Goal: Task Accomplishment & Management: Use online tool/utility

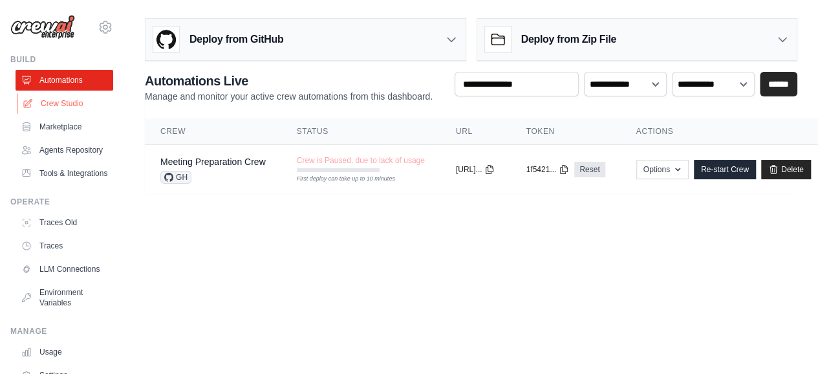
click at [64, 102] on link "Crew Studio" at bounding box center [66, 103] width 98 height 21
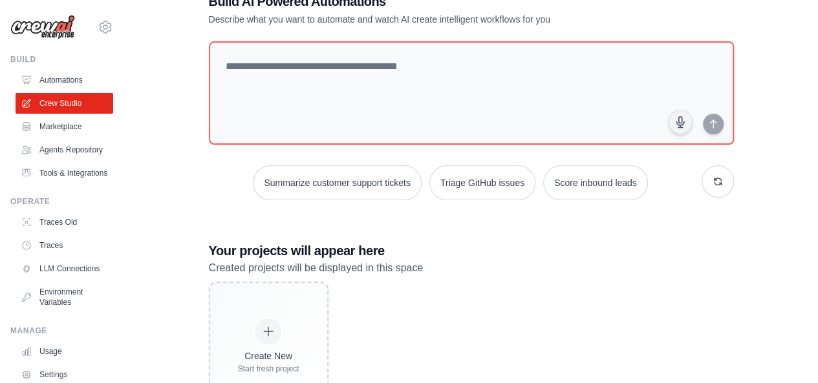
scroll to position [43, 0]
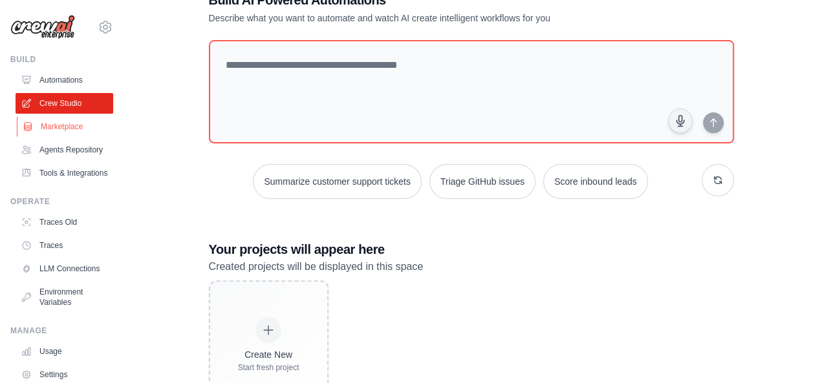
click at [52, 128] on link "Marketplace" at bounding box center [66, 126] width 98 height 21
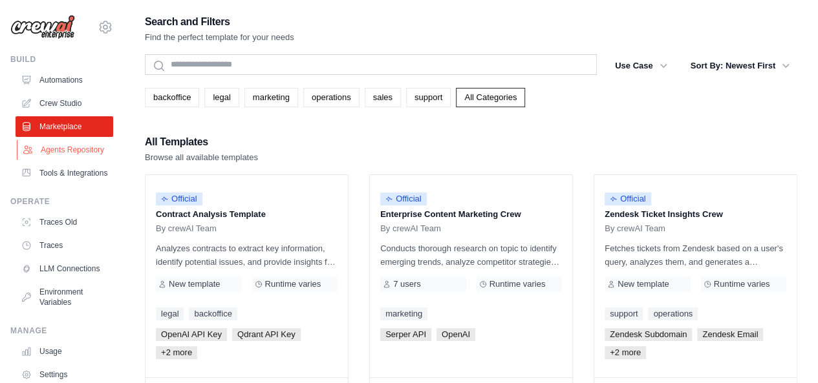
click at [49, 153] on link "Agents Repository" at bounding box center [66, 150] width 98 height 21
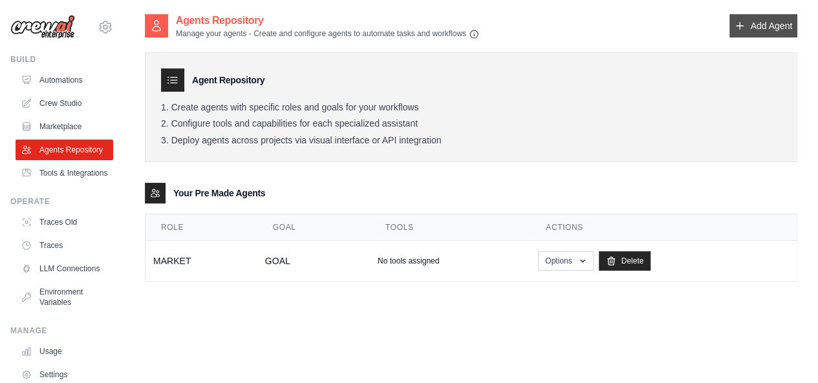
click at [743, 31] on icon at bounding box center [739, 26] width 10 height 10
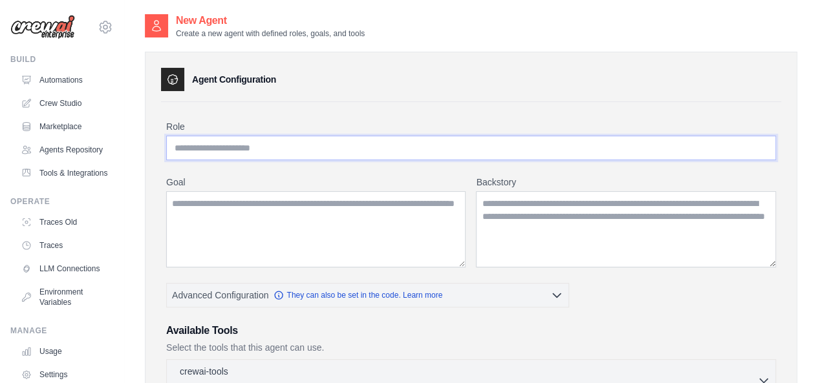
click at [328, 139] on input "Role" at bounding box center [471, 148] width 610 height 25
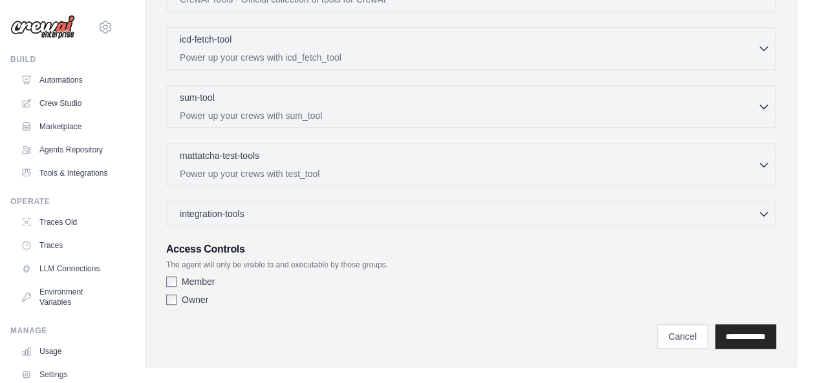
scroll to position [393, 0]
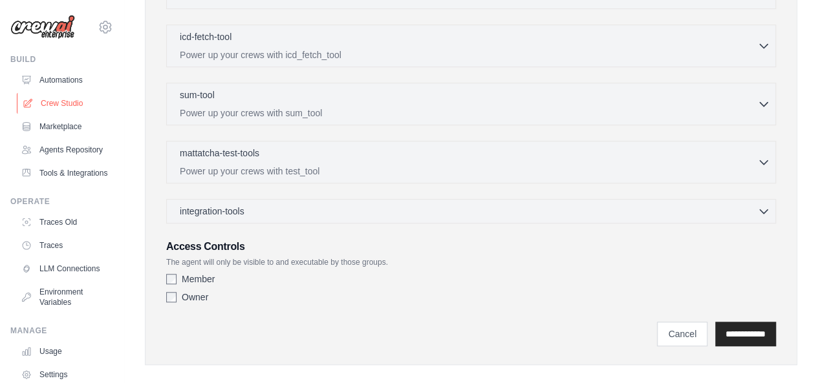
click at [74, 100] on link "Crew Studio" at bounding box center [66, 103] width 98 height 21
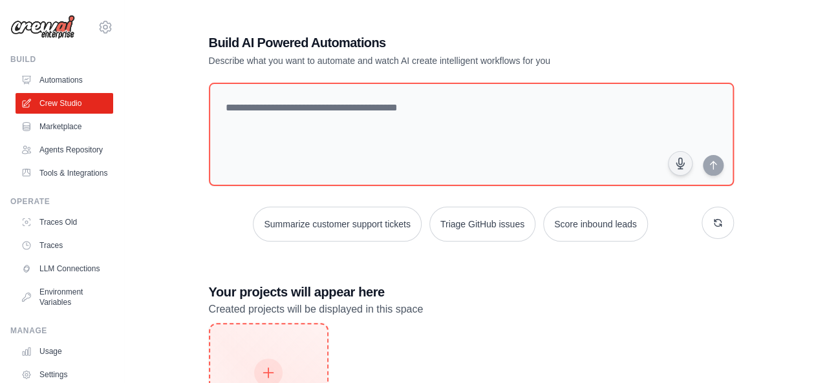
click at [286, 338] on div "Create New Start fresh project" at bounding box center [268, 387] width 117 height 127
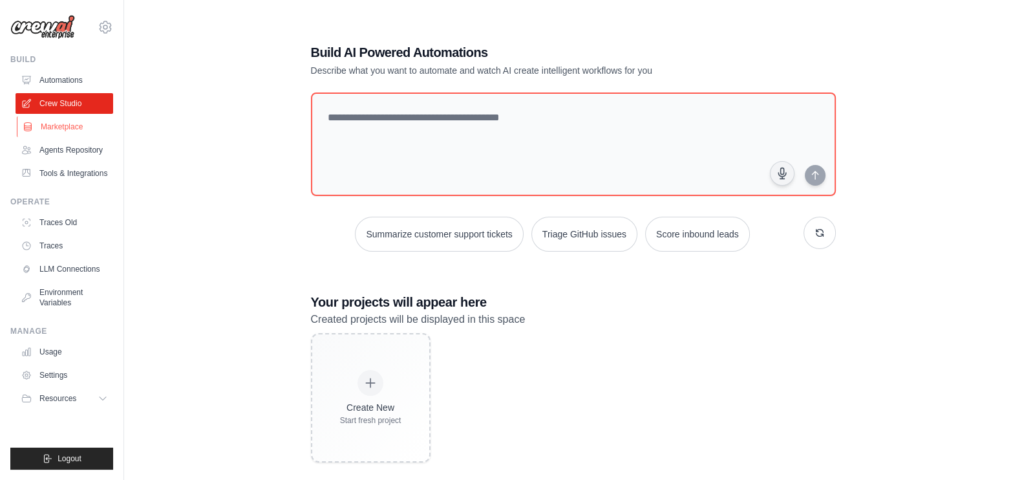
click at [67, 129] on link "Marketplace" at bounding box center [66, 126] width 98 height 21
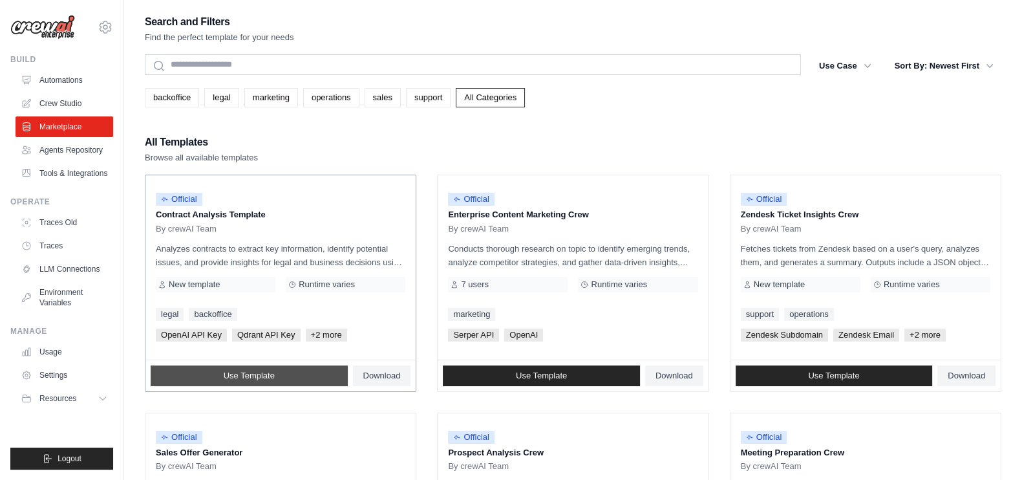
click at [264, 374] on span "Use Template" at bounding box center [249, 375] width 51 height 10
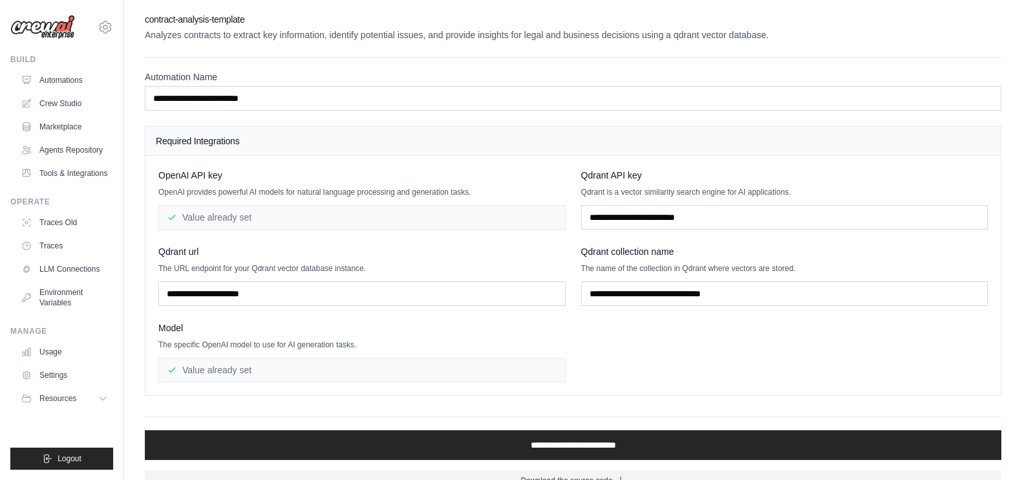
click at [723, 383] on div "**********" at bounding box center [573, 437] width 856 height 43
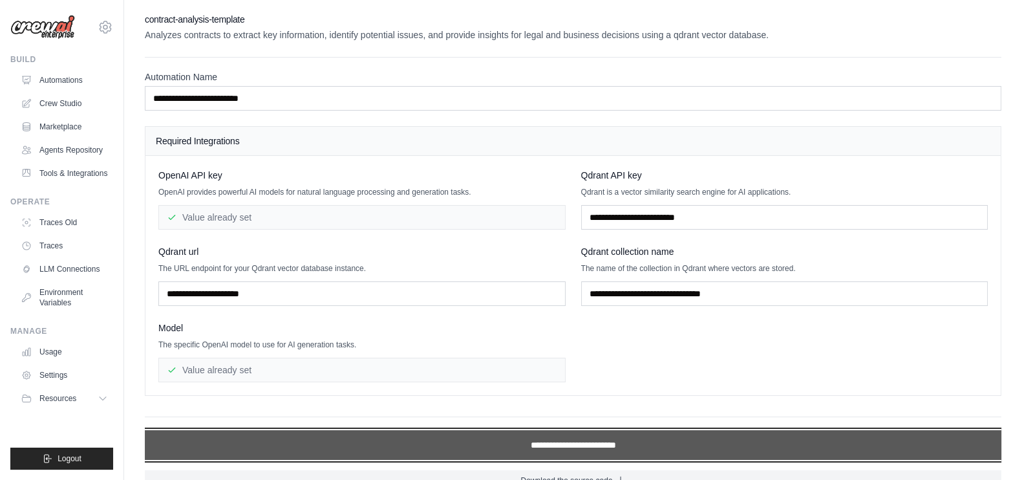
click at [622, 383] on input "**********" at bounding box center [573, 445] width 856 height 30
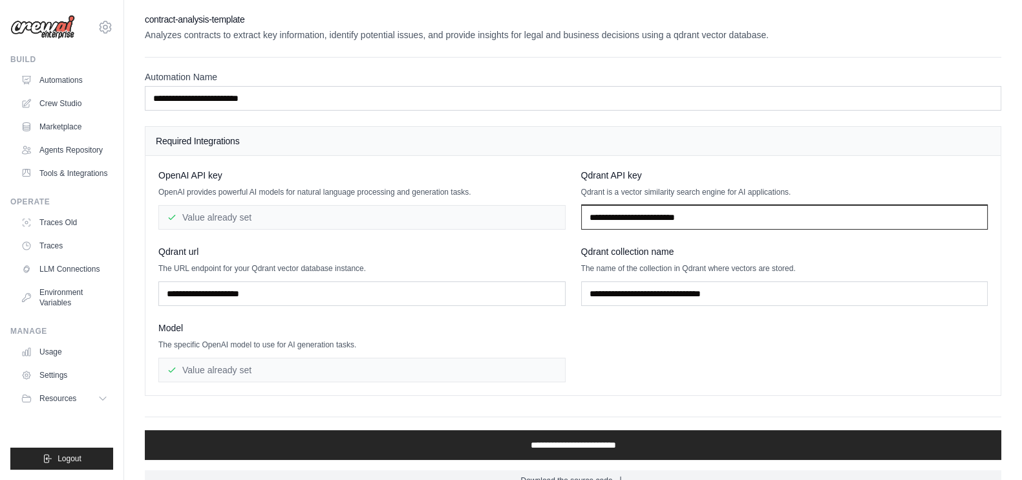
click at [661, 215] on input "text" at bounding box center [784, 217] width 407 height 25
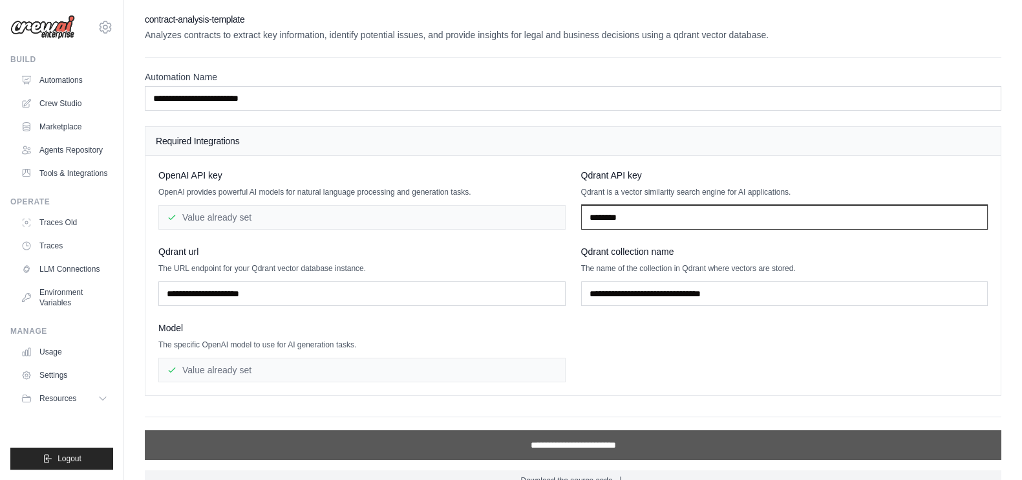
type input "********"
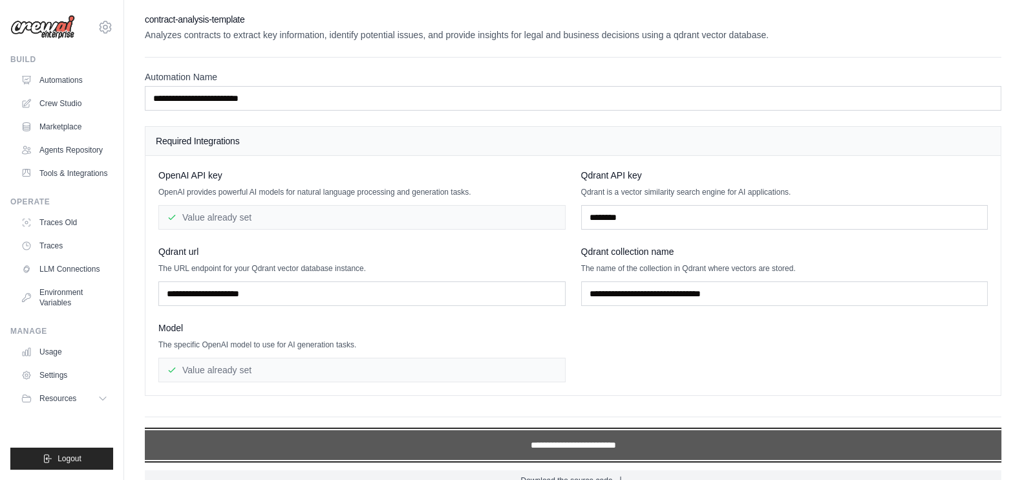
click at [615, 383] on input "**********" at bounding box center [573, 445] width 856 height 30
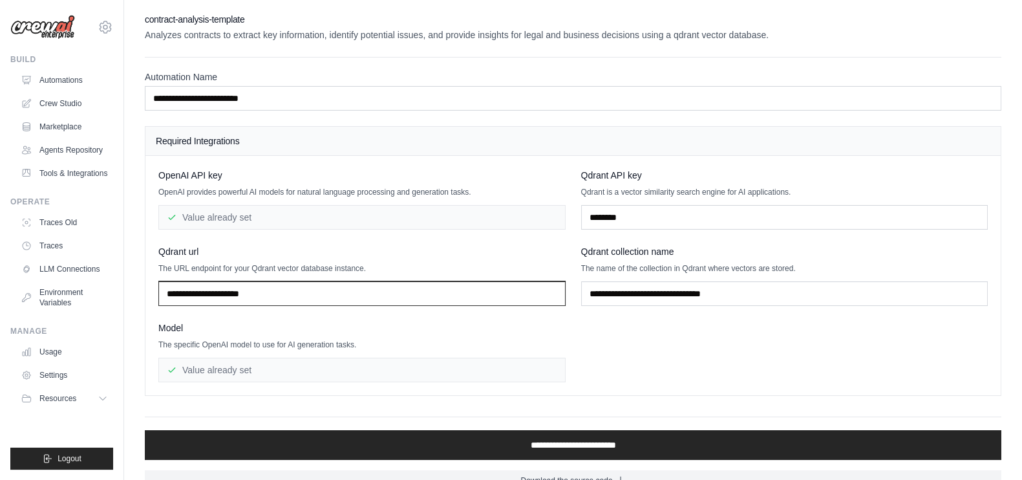
click at [396, 289] on input "text" at bounding box center [361, 293] width 407 height 25
type input "**********"
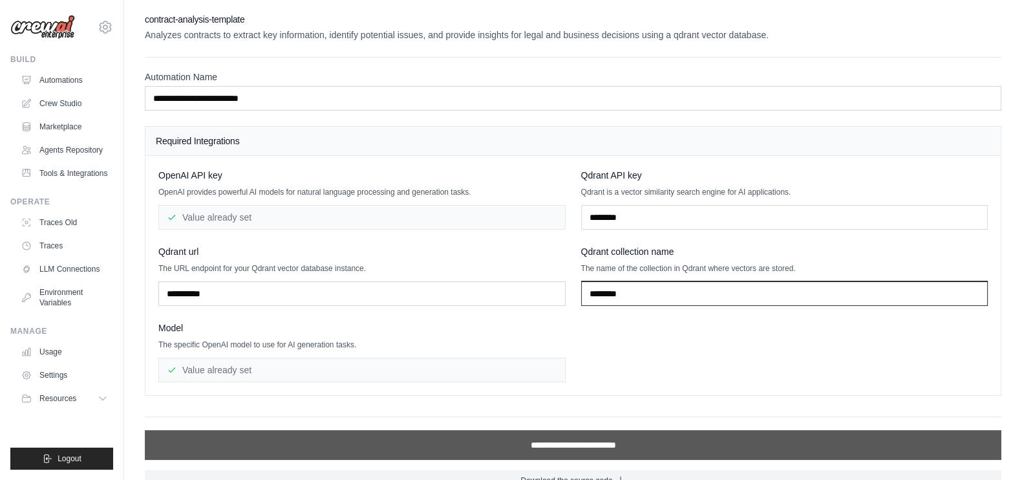
type input "********"
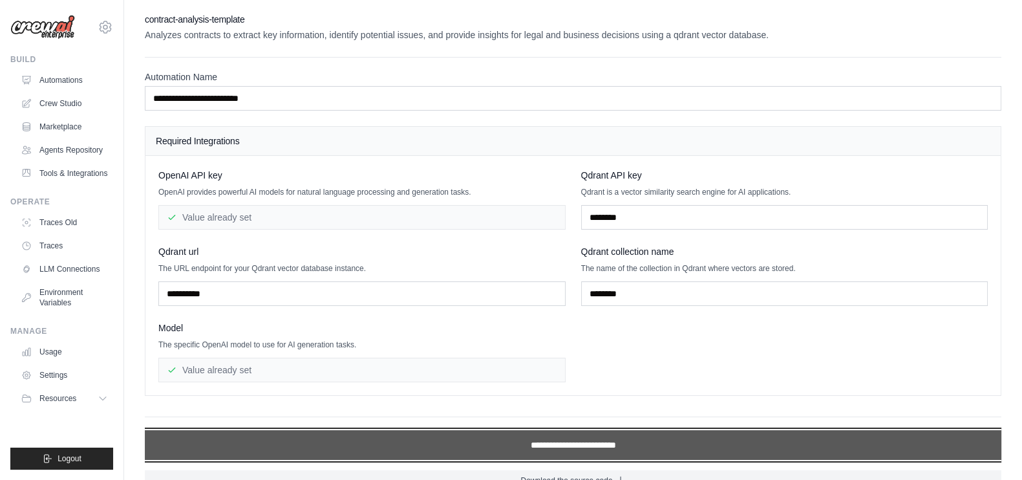
click at [616, 383] on input "**********" at bounding box center [573, 445] width 856 height 30
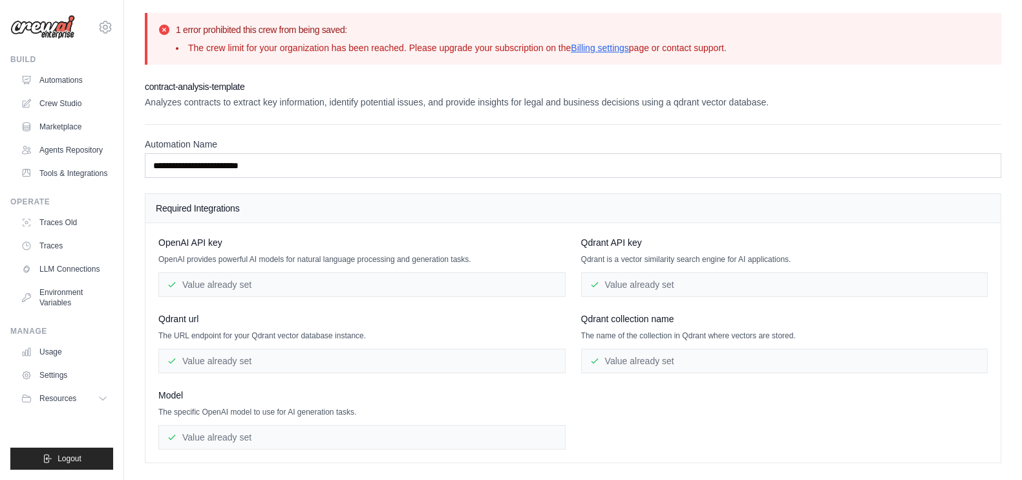
scroll to position [89, 0]
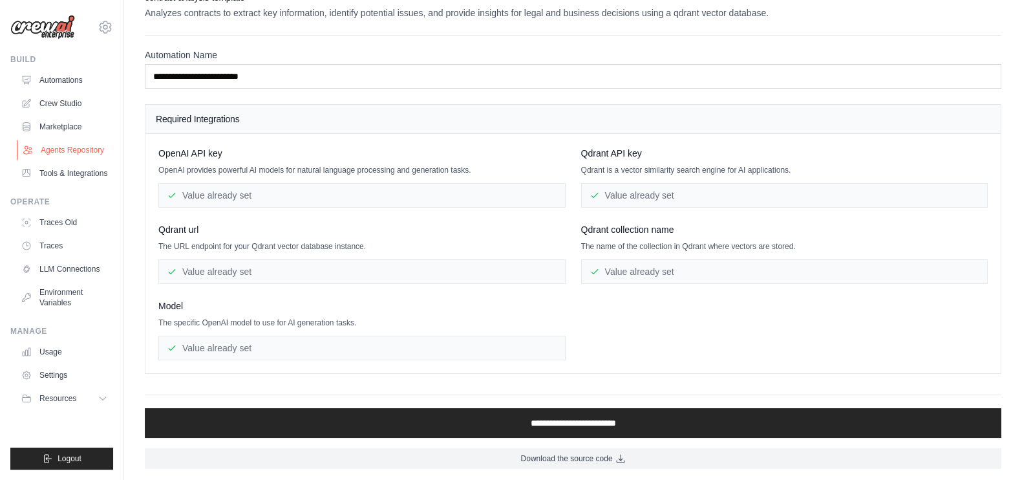
click at [68, 155] on link "Agents Repository" at bounding box center [66, 150] width 98 height 21
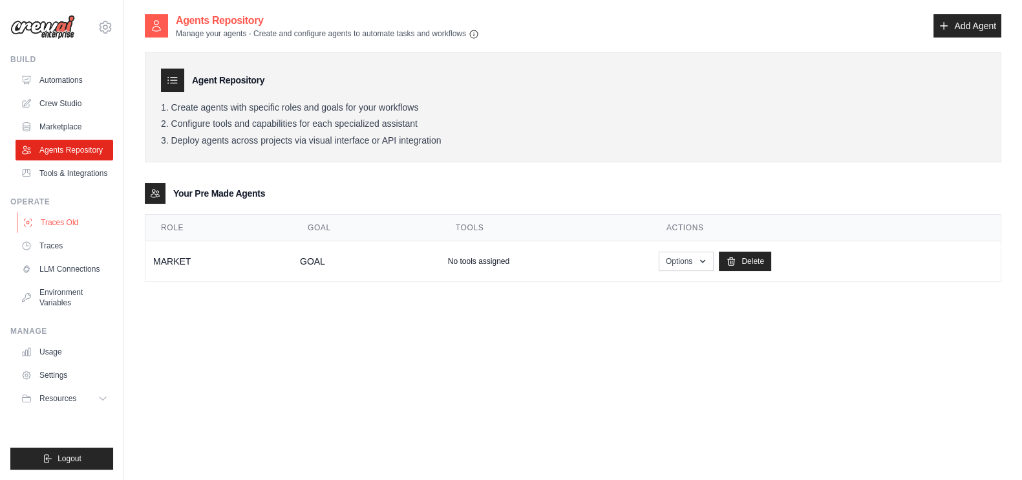
click at [61, 222] on link "Traces Old" at bounding box center [66, 222] width 98 height 21
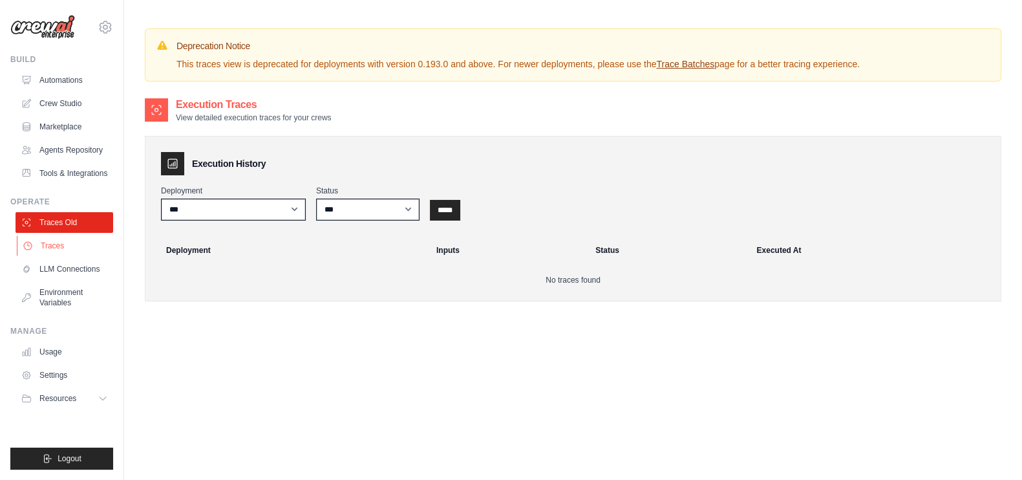
click at [71, 253] on link "Traces" at bounding box center [66, 245] width 98 height 21
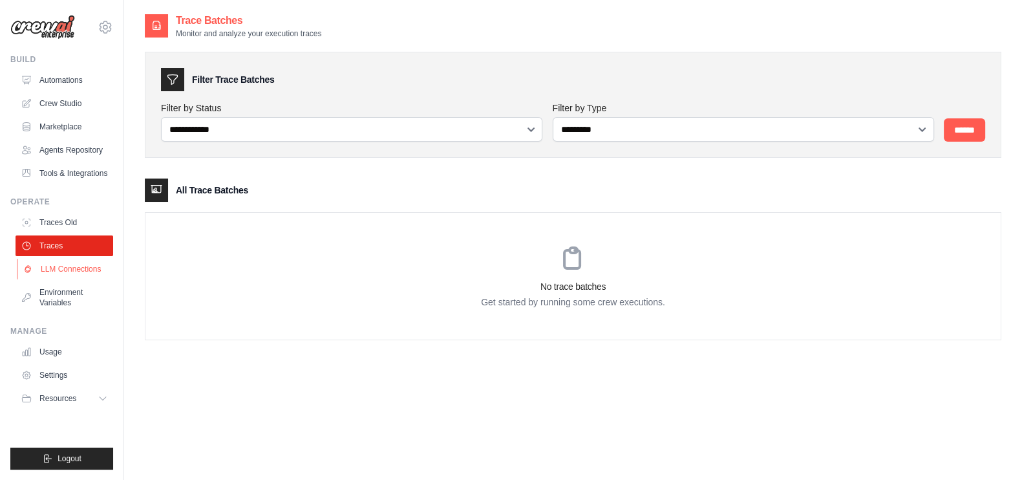
click at [71, 263] on link "LLM Connections" at bounding box center [66, 269] width 98 height 21
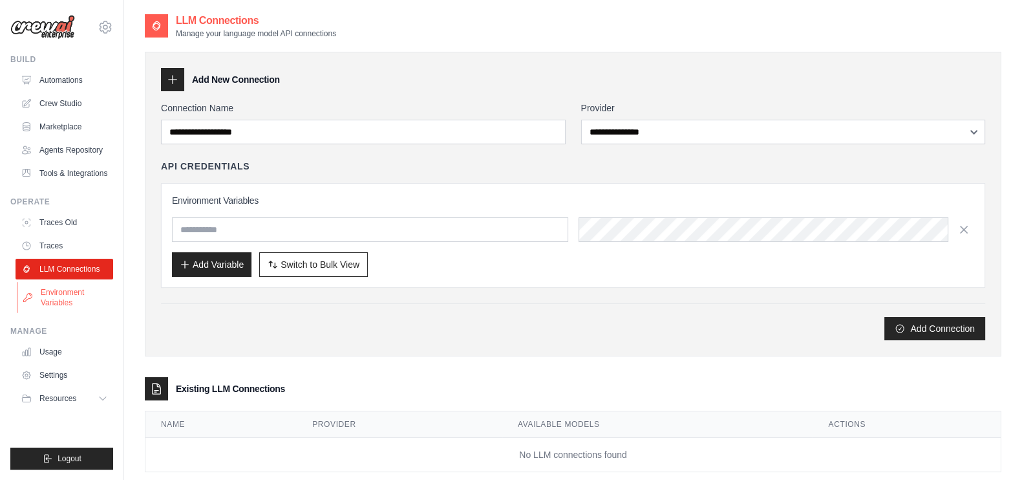
click at [76, 292] on link "Environment Variables" at bounding box center [66, 297] width 98 height 31
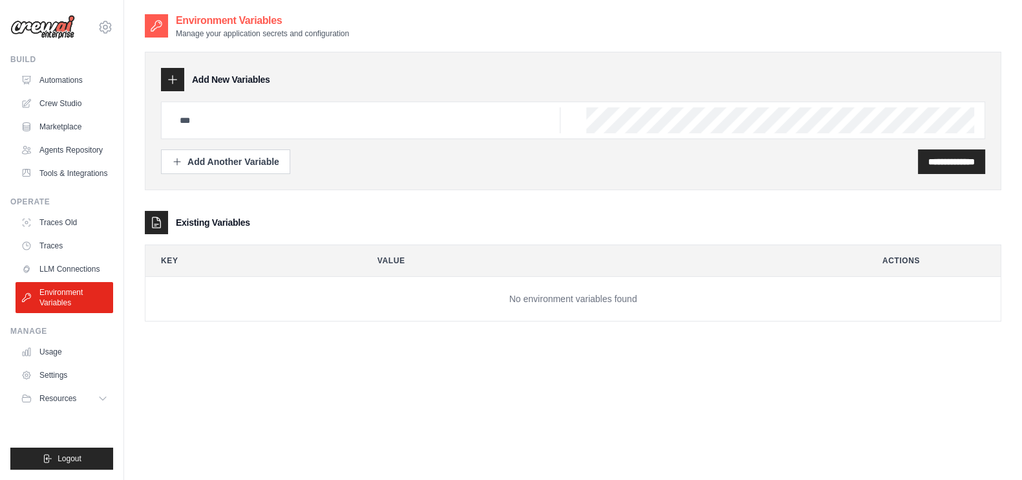
click at [61, 337] on div "Manage Usage Settings Resources Documentation GitHub Blog" at bounding box center [61, 367] width 103 height 83
click at [45, 355] on link "Usage" at bounding box center [66, 351] width 98 height 21
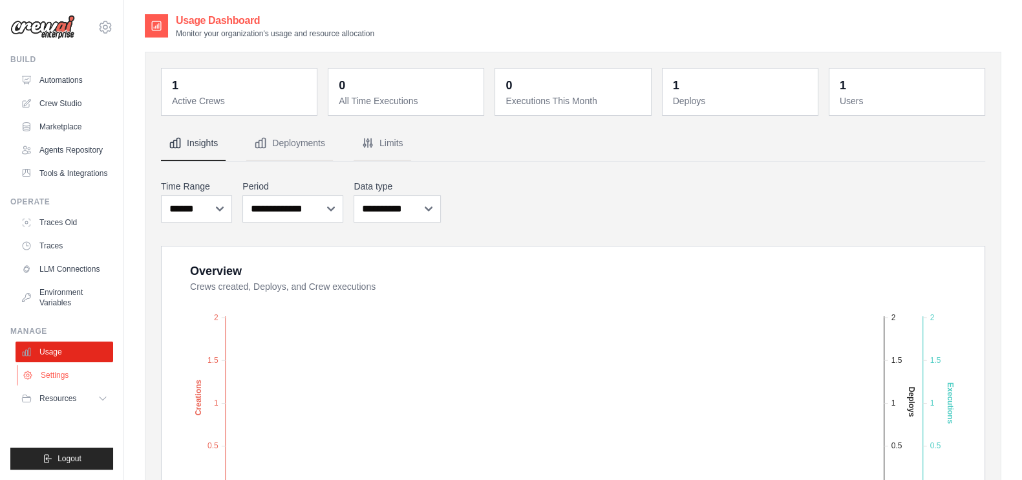
click at [95, 380] on link "Settings" at bounding box center [66, 375] width 98 height 21
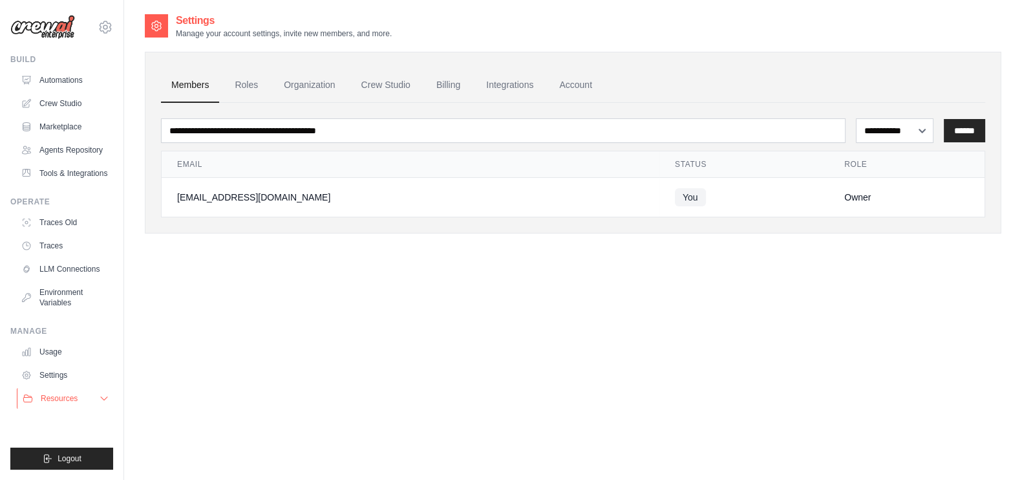
click at [74, 383] on span "Resources" at bounding box center [59, 398] width 37 height 10
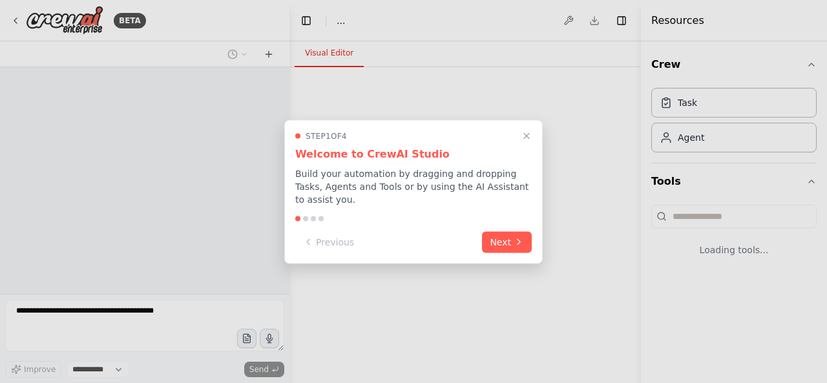
select select "****"
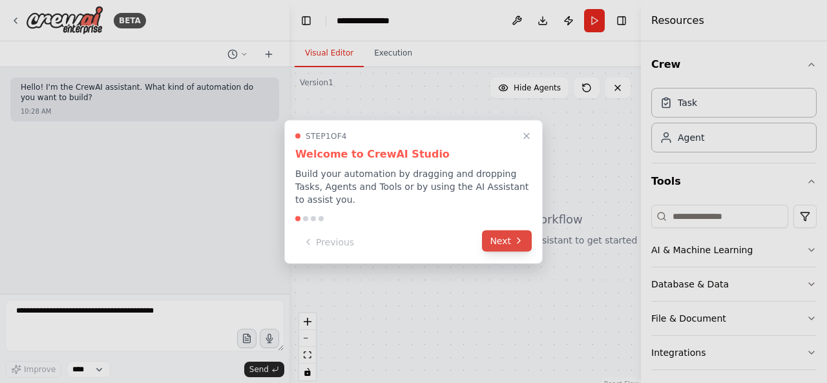
click at [510, 239] on button "Next" at bounding box center [507, 240] width 50 height 21
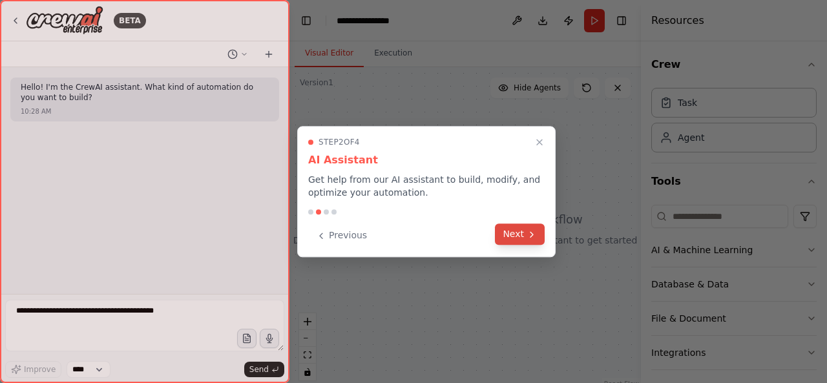
click at [514, 233] on button "Next" at bounding box center [520, 234] width 50 height 21
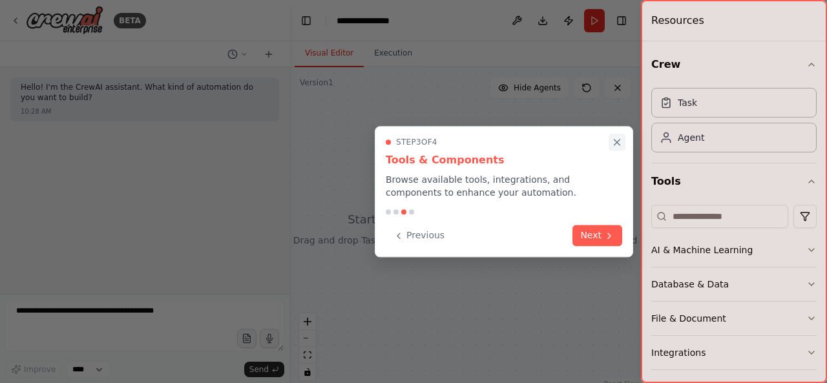
click at [618, 139] on icon "Close walkthrough" at bounding box center [617, 143] width 12 height 12
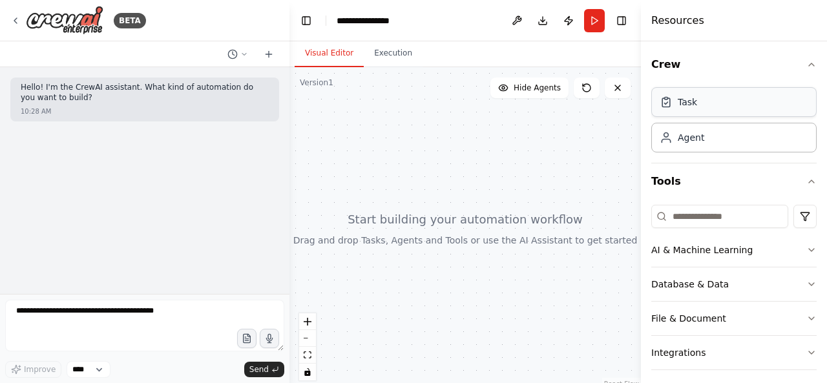
click at [737, 108] on div "Task" at bounding box center [734, 102] width 165 height 30
click at [727, 135] on div "Agent" at bounding box center [734, 137] width 165 height 30
click at [712, 244] on div "AI & Machine Learning" at bounding box center [702, 250] width 101 height 13
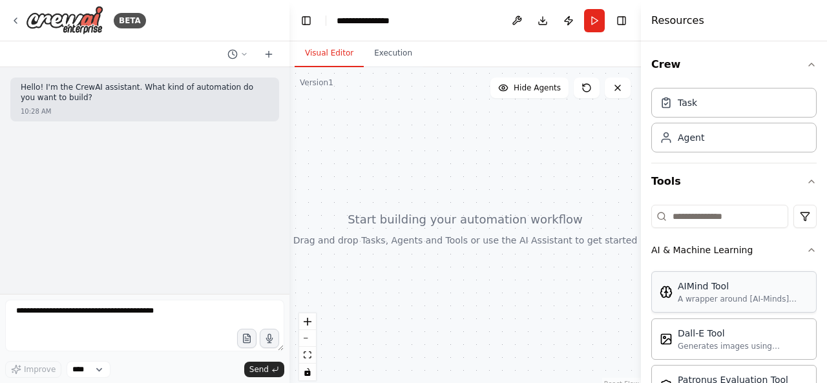
click at [719, 284] on div "AIMind Tool" at bounding box center [743, 286] width 131 height 13
click at [711, 284] on div "AIMind Tool" at bounding box center [743, 286] width 131 height 13
drag, startPoint x: 711, startPoint y: 284, endPoint x: 356, endPoint y: 134, distance: 385.5
click at [356, 134] on div "**********" at bounding box center [413, 191] width 827 height 383
click at [379, 66] on button "Execution" at bounding box center [393, 53] width 59 height 27
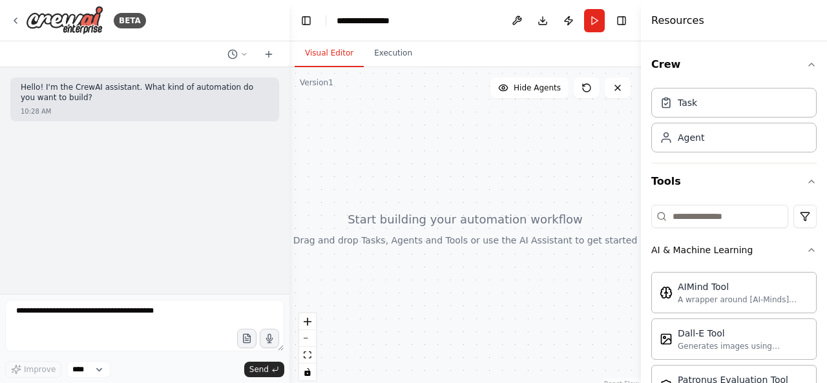
click at [334, 60] on button "Visual Editor" at bounding box center [329, 53] width 69 height 27
click at [513, 25] on button at bounding box center [517, 20] width 21 height 23
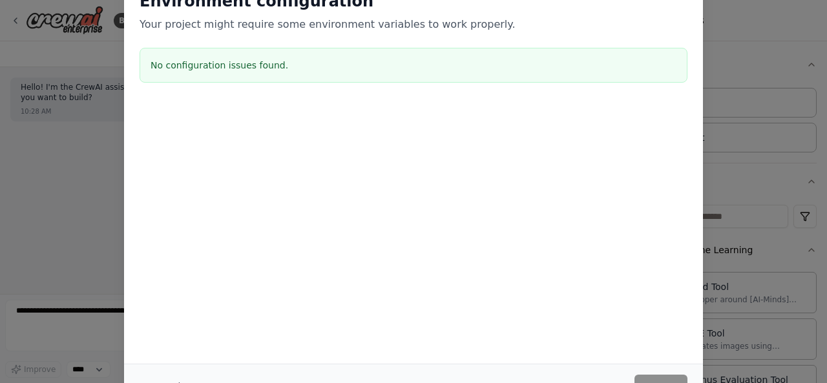
click at [731, 53] on div "Environment configuration Your project might require some environment variables…" at bounding box center [413, 191] width 827 height 383
drag, startPoint x: 822, startPoint y: 206, endPoint x: 827, endPoint y: 245, distance: 39.7
click at [827, 245] on div "Environment configuration Your project might require some environment variables…" at bounding box center [413, 191] width 827 height 383
click at [755, 183] on div "Environment configuration Your project might require some environment variables…" at bounding box center [413, 191] width 827 height 383
click at [827, 26] on div "Environment configuration Your project might require some environment variables…" at bounding box center [413, 191] width 827 height 383
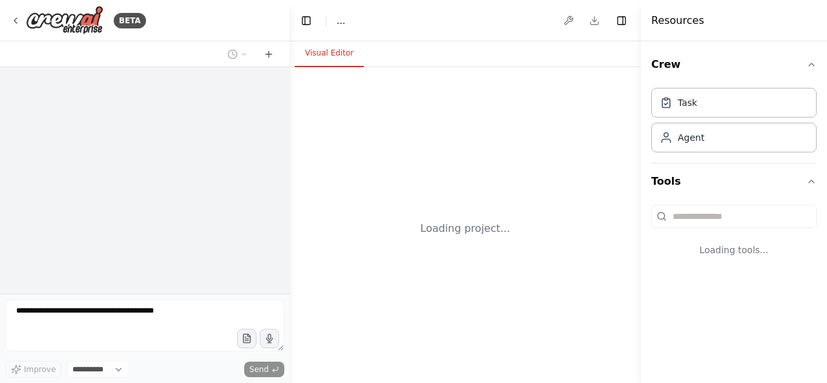
select select "****"
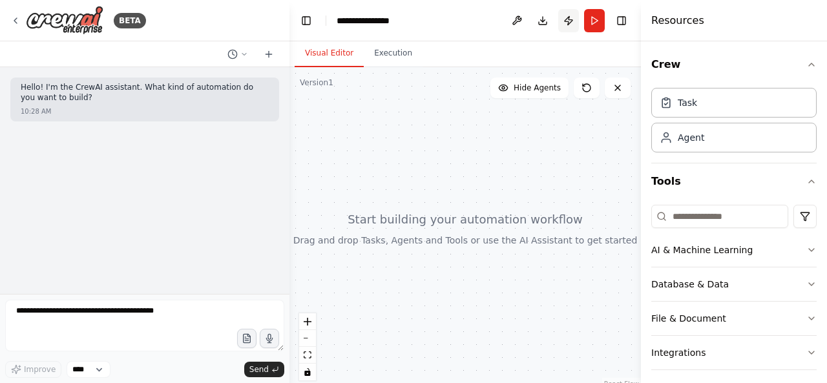
click at [567, 22] on button "Publish" at bounding box center [568, 20] width 21 height 23
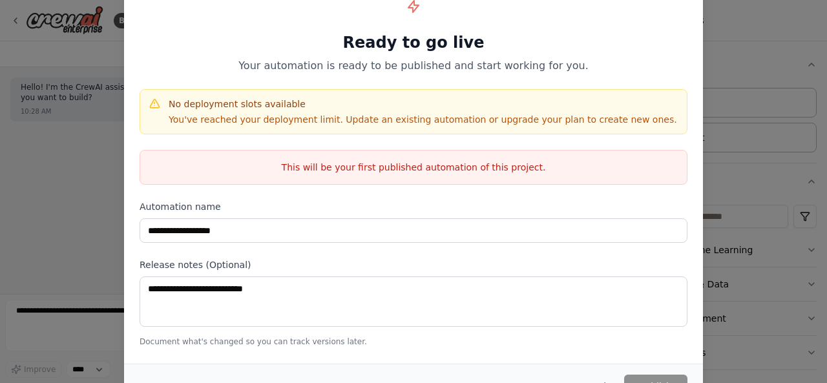
click at [760, 147] on div "**********" at bounding box center [413, 191] width 827 height 383
click at [826, 299] on div "**********" at bounding box center [413, 191] width 827 height 383
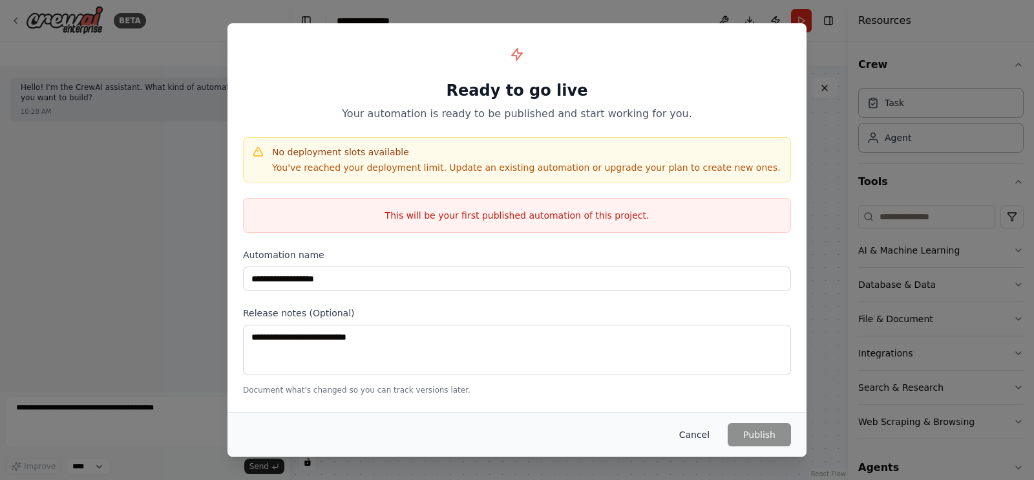
click at [699, 383] on button "Cancel" at bounding box center [694, 434] width 51 height 23
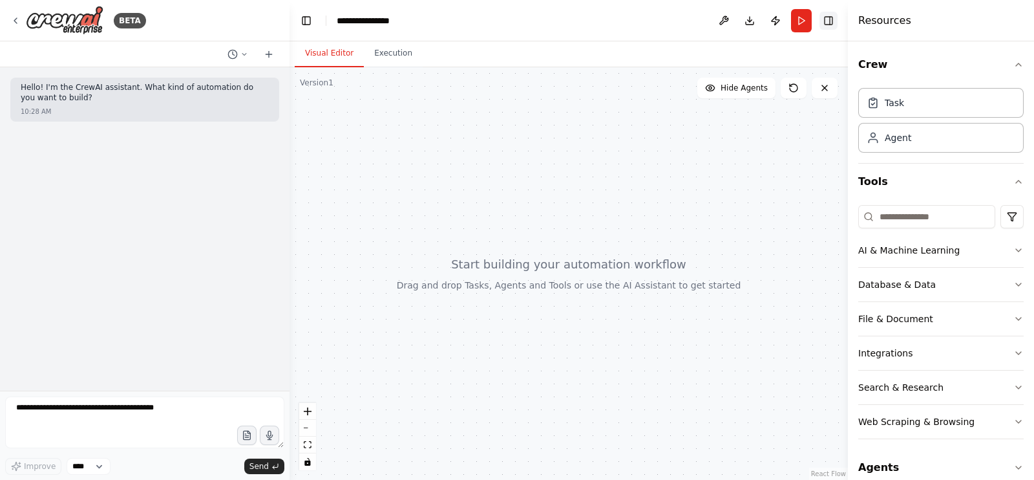
click at [827, 22] on button "Toggle Right Sidebar" at bounding box center [829, 21] width 18 height 18
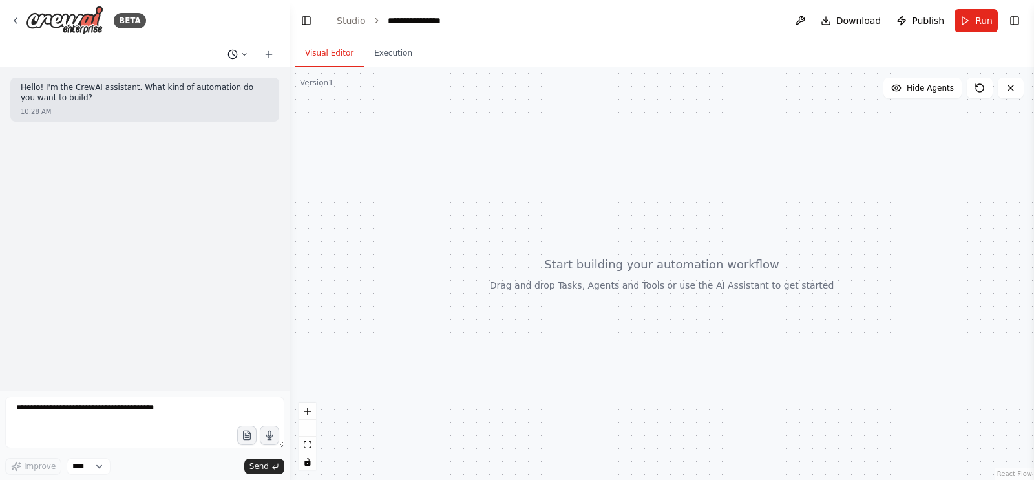
click at [244, 54] on icon at bounding box center [244, 54] width 4 height 2
click at [144, 31] on div at bounding box center [145, 240] width 290 height 480
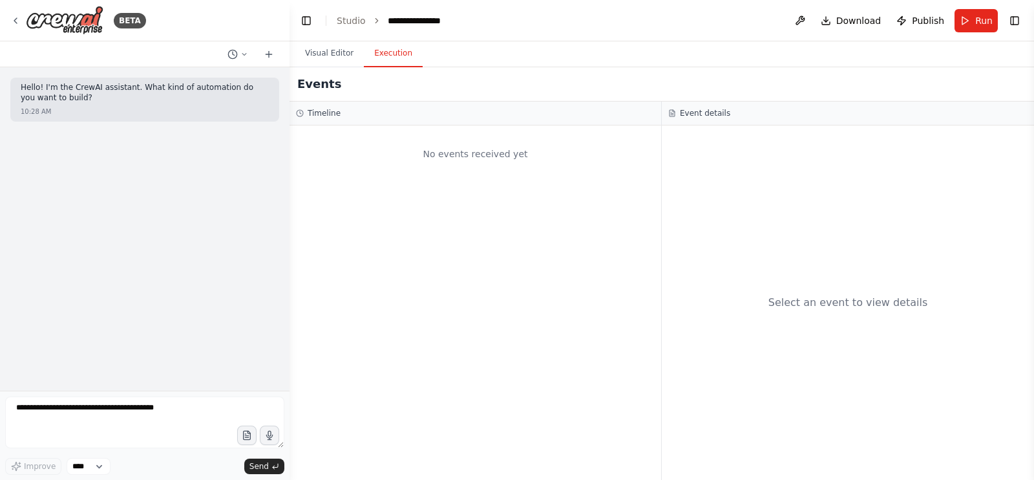
click at [374, 63] on button "Execution" at bounding box center [393, 53] width 59 height 27
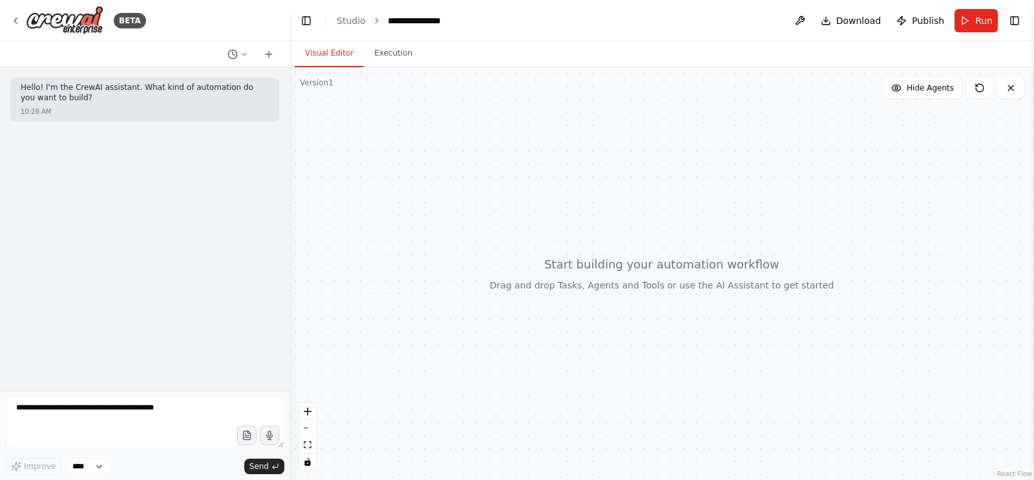
click at [339, 52] on button "Visual Editor" at bounding box center [329, 53] width 69 height 27
click at [299, 23] on button "Toggle Left Sidebar" at bounding box center [306, 21] width 18 height 18
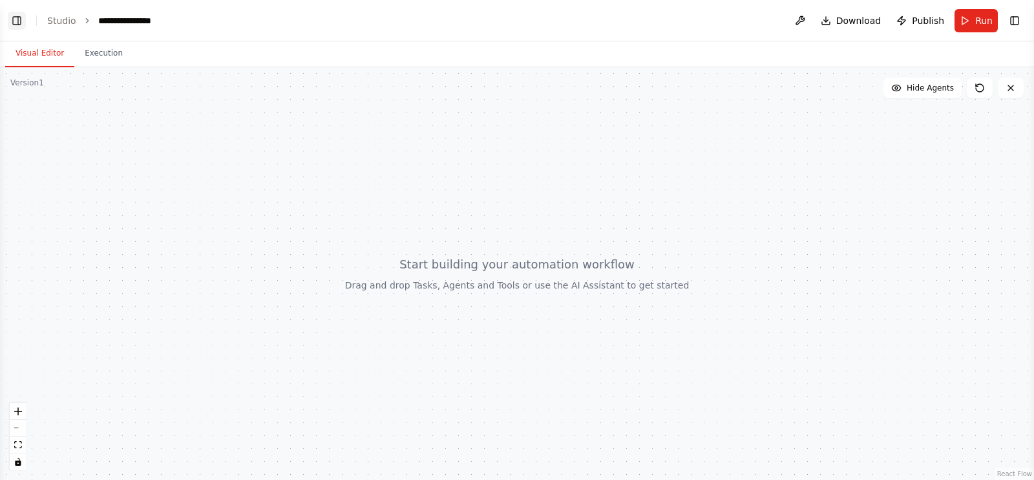
click at [9, 21] on button "Toggle Left Sidebar" at bounding box center [17, 21] width 18 height 18
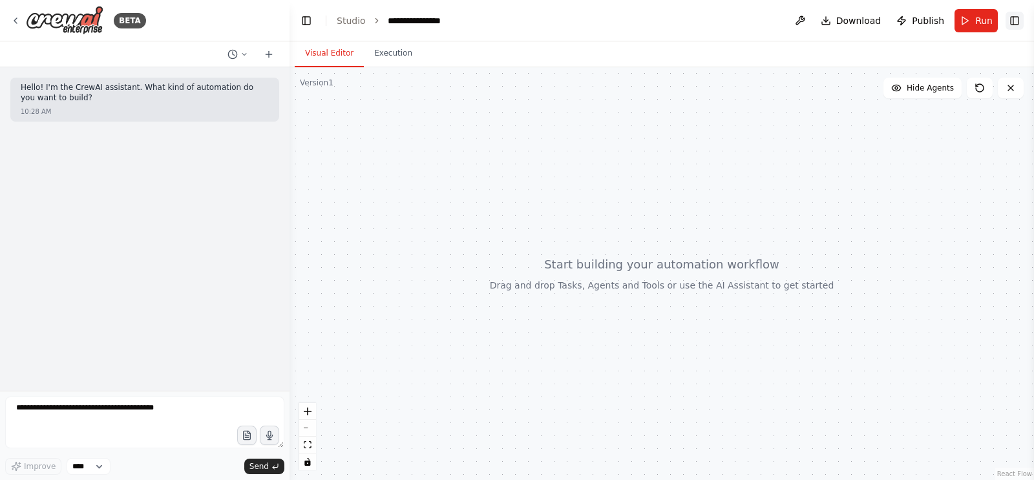
click at [827, 21] on button "Toggle Right Sidebar" at bounding box center [1015, 21] width 18 height 18
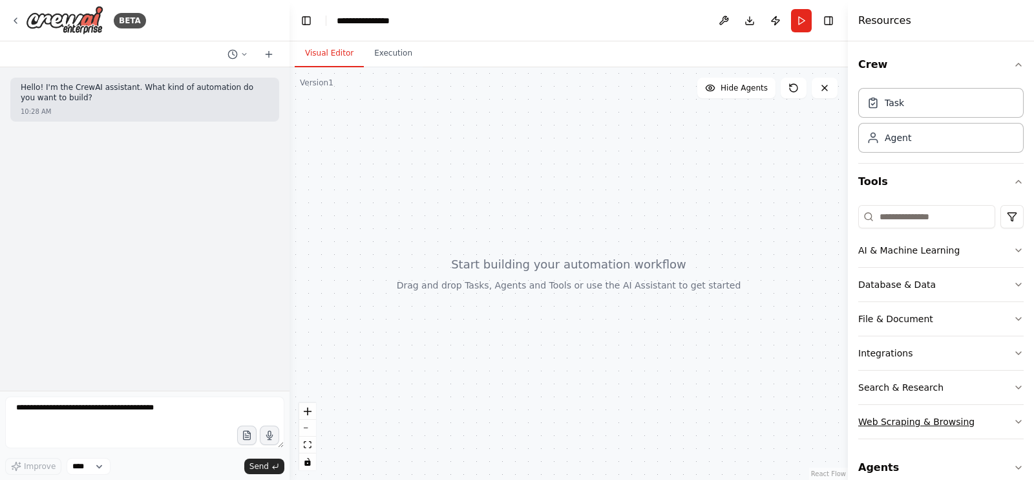
click at [827, 383] on div "Web Scraping & Browsing" at bounding box center [916, 421] width 116 height 13
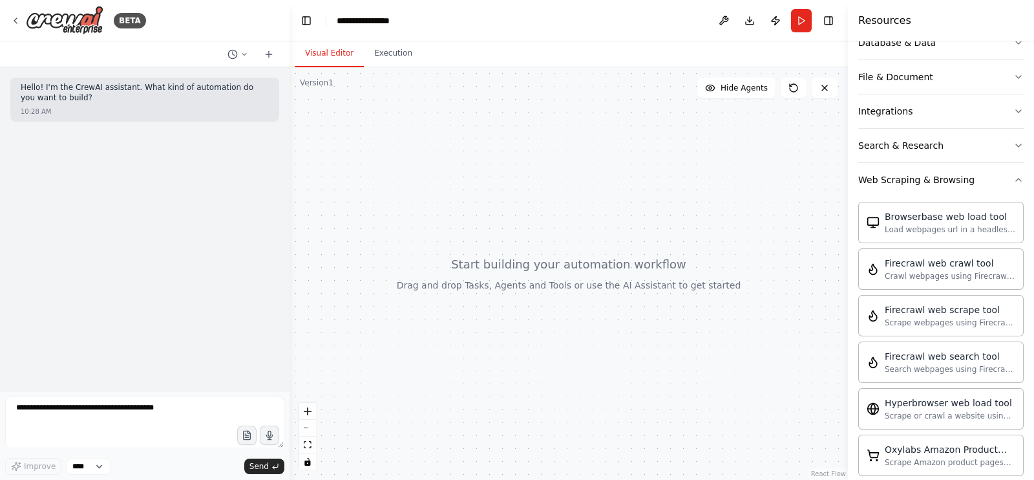
scroll to position [245, 0]
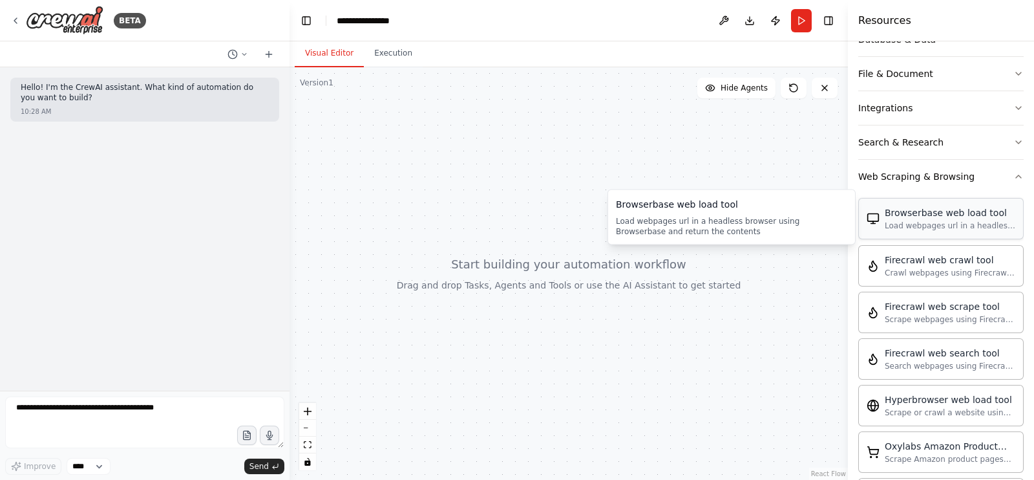
click at [827, 220] on div "Load webpages url in a headless browser using Browserbase and return the conten…" at bounding box center [950, 225] width 131 height 10
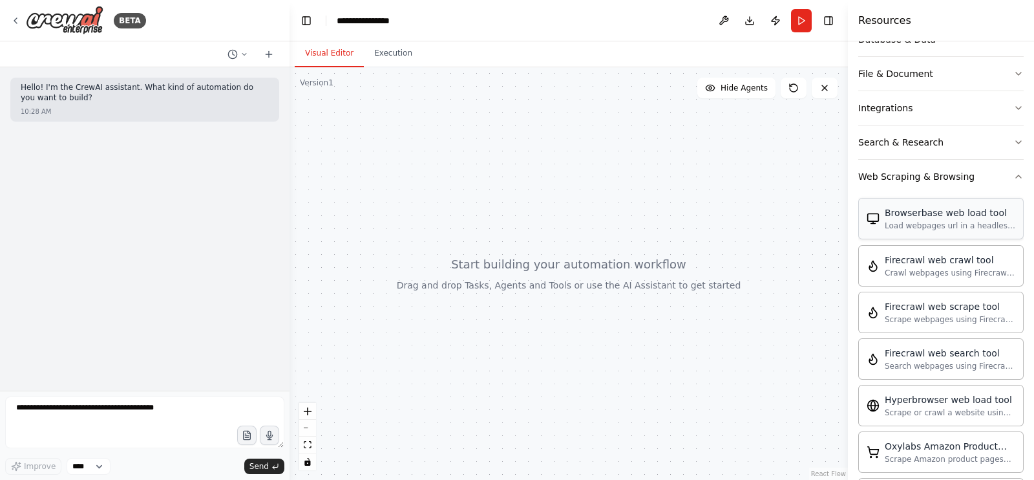
click at [827, 220] on div "Load webpages url in a headless browser using Browserbase and return the conten…" at bounding box center [950, 225] width 131 height 10
click at [827, 125] on button "Search & Research" at bounding box center [940, 142] width 165 height 34
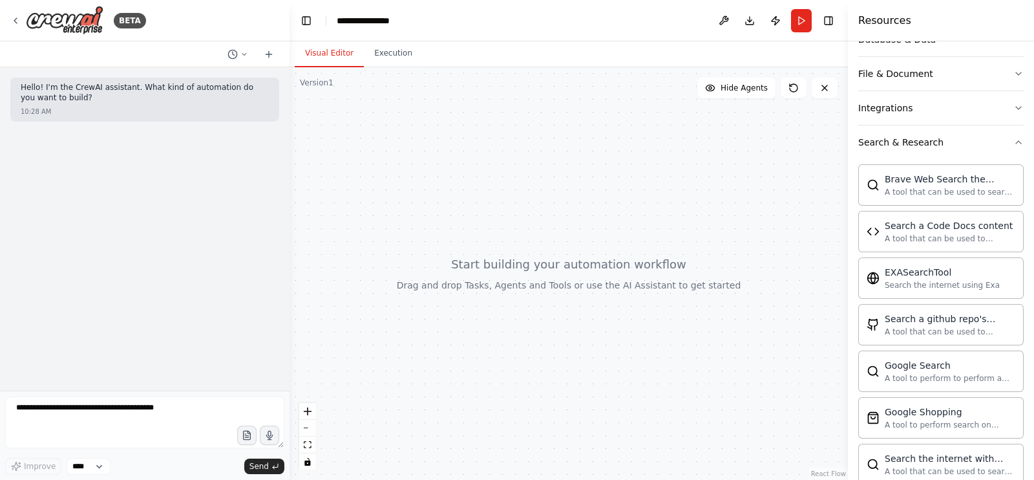
click at [639, 158] on div at bounding box center [569, 273] width 558 height 412
click at [759, 90] on span "Hide Agents" at bounding box center [744, 88] width 47 height 10
click at [801, 92] on button at bounding box center [794, 88] width 26 height 21
click at [749, 89] on span "Show Agents" at bounding box center [742, 88] width 50 height 10
click at [376, 106] on div at bounding box center [569, 273] width 558 height 412
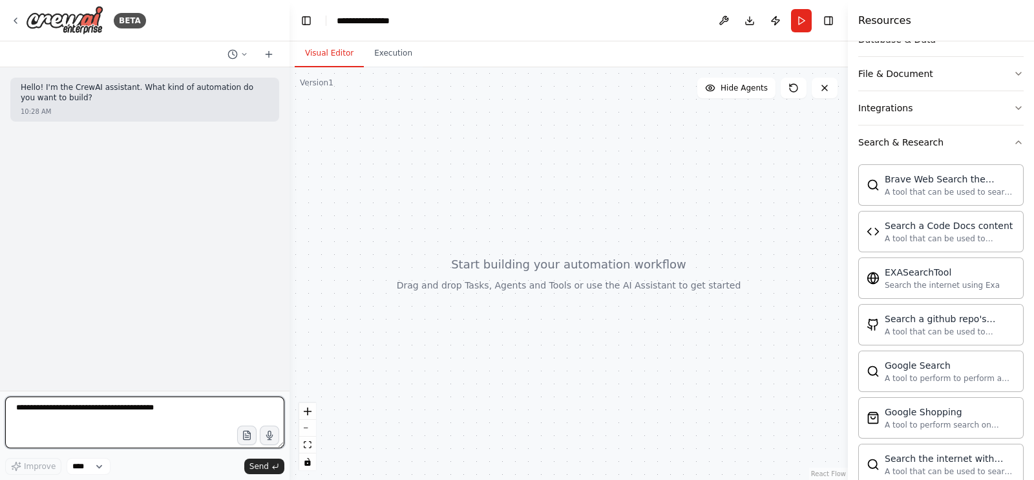
click at [110, 383] on textarea at bounding box center [144, 422] width 279 height 52
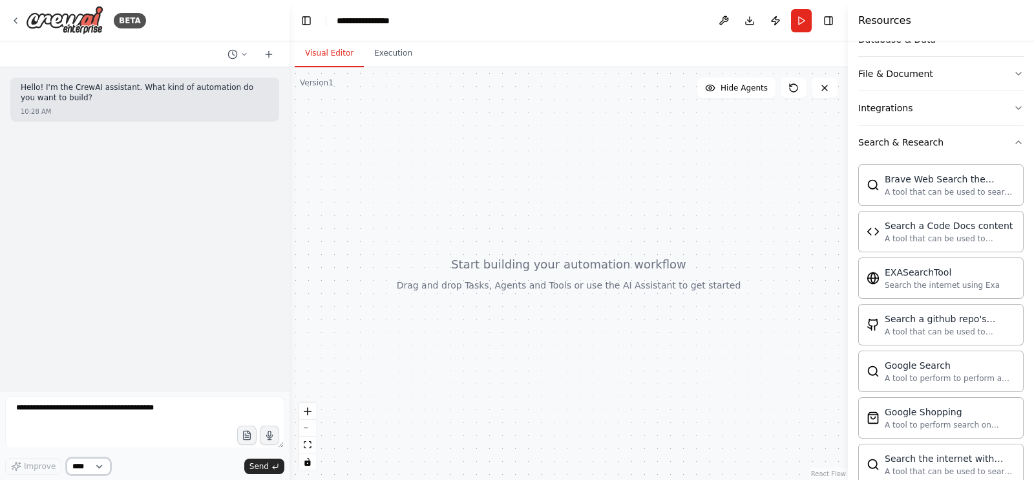
click at [89, 383] on select "****" at bounding box center [89, 466] width 44 height 17
click at [12, 23] on icon at bounding box center [15, 21] width 10 height 10
